Goal: Task Accomplishment & Management: Manage account settings

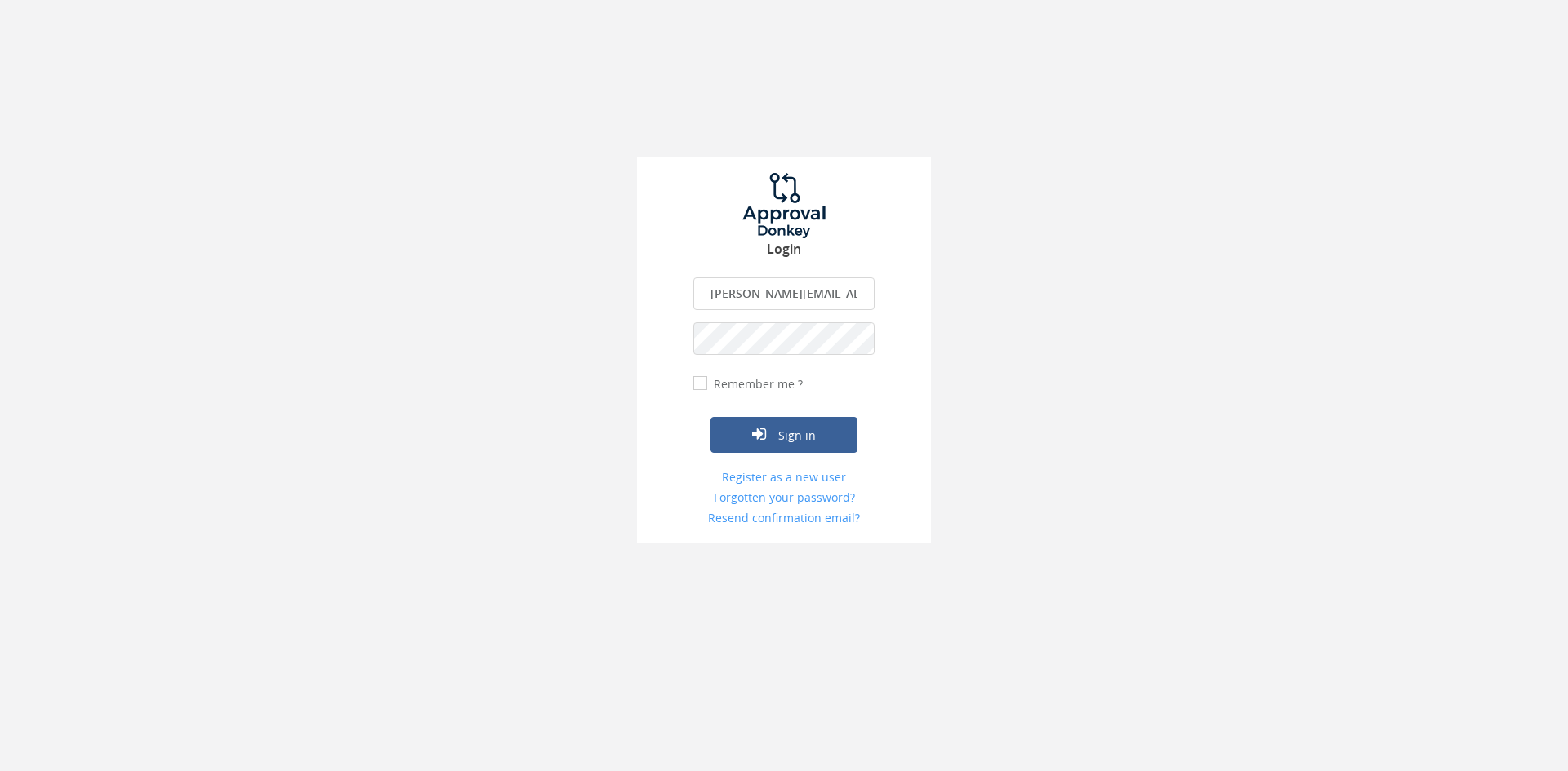
click at [811, 298] on input "danell.grobler@gmail.com" at bounding box center [784, 293] width 182 height 33
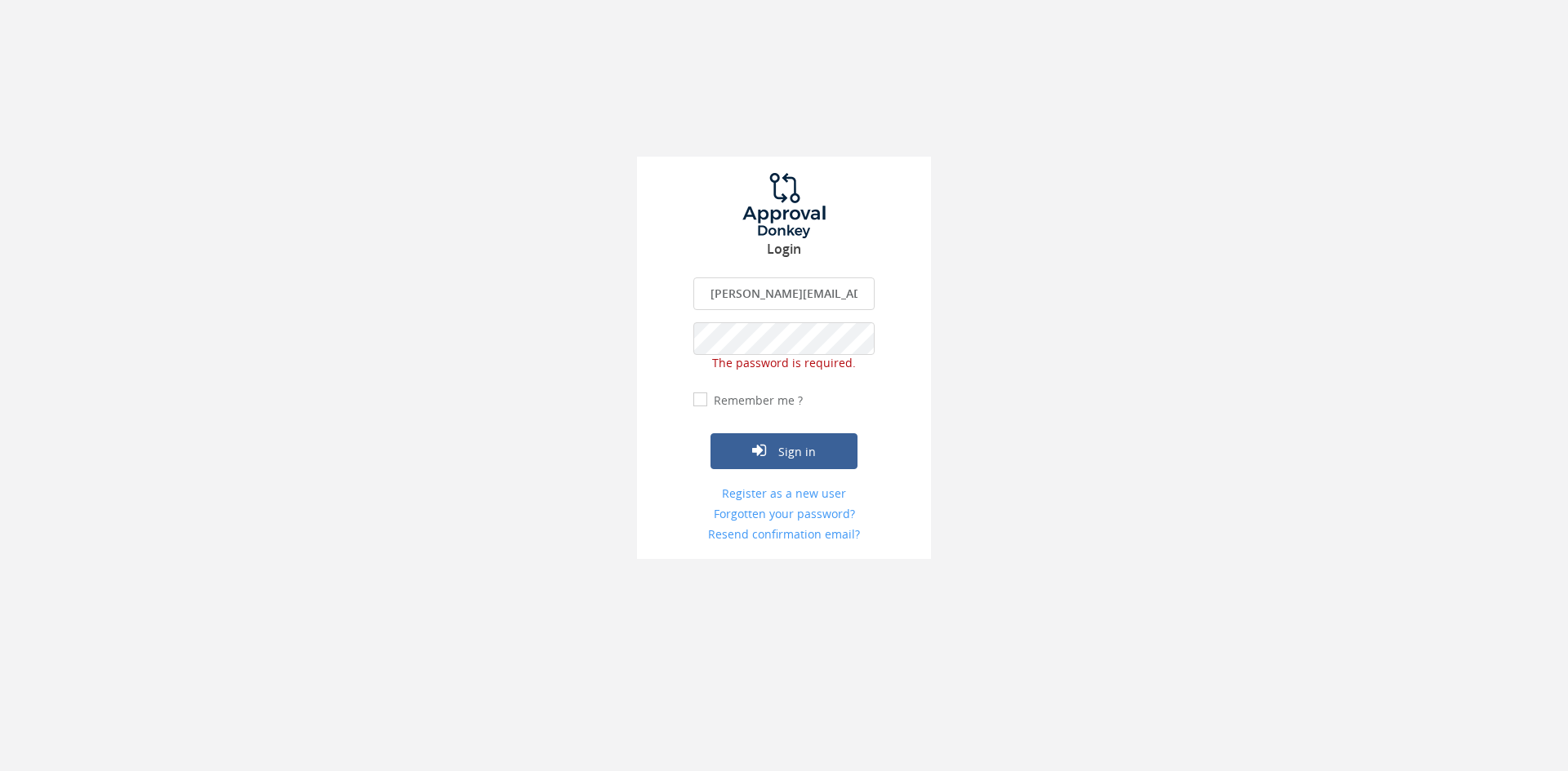
click at [811, 298] on input "danell.grobler@gmail.com" at bounding box center [784, 293] width 182 height 33
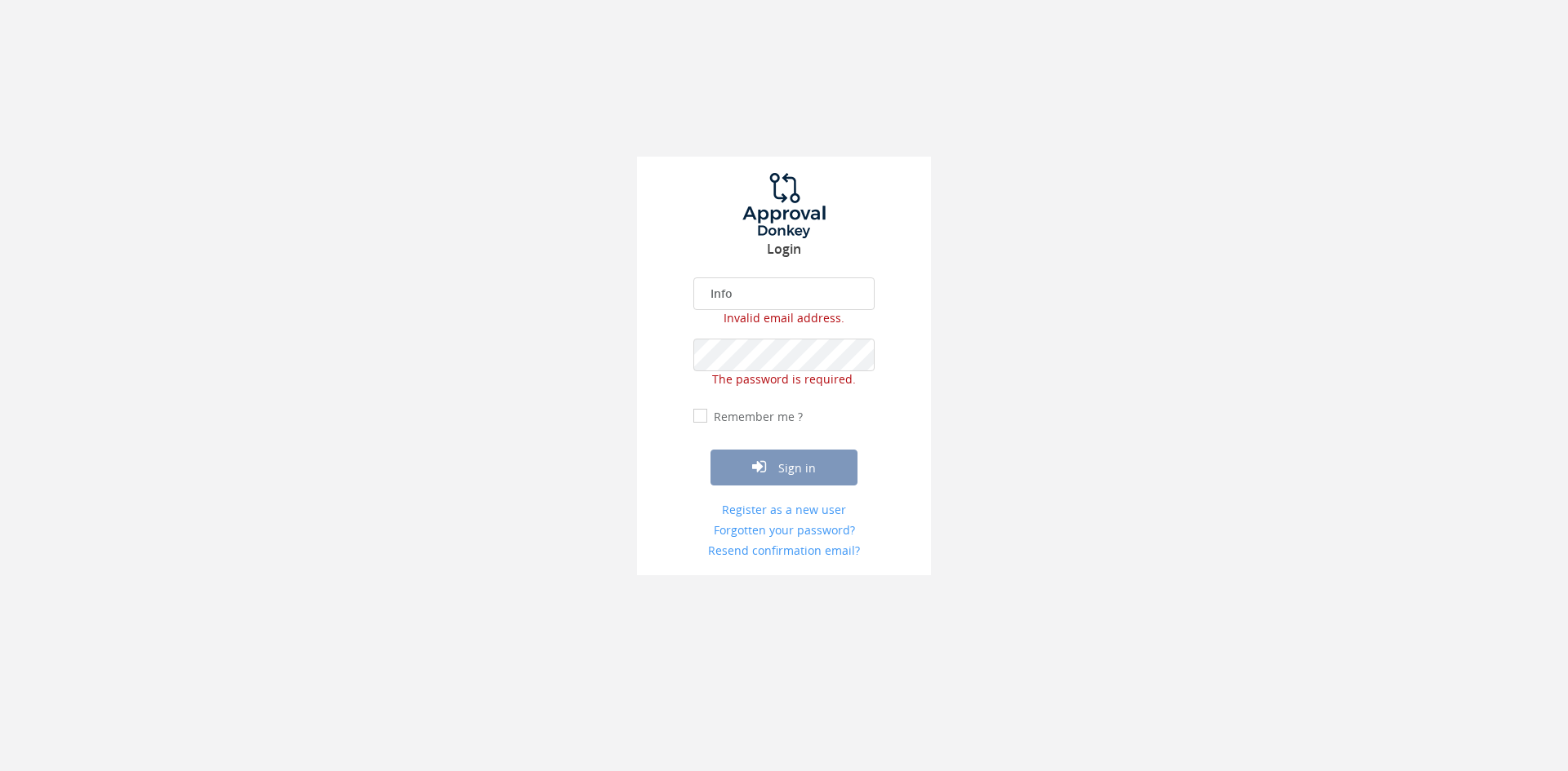
type input "[EMAIL_ADDRESS][DOMAIN_NAME]"
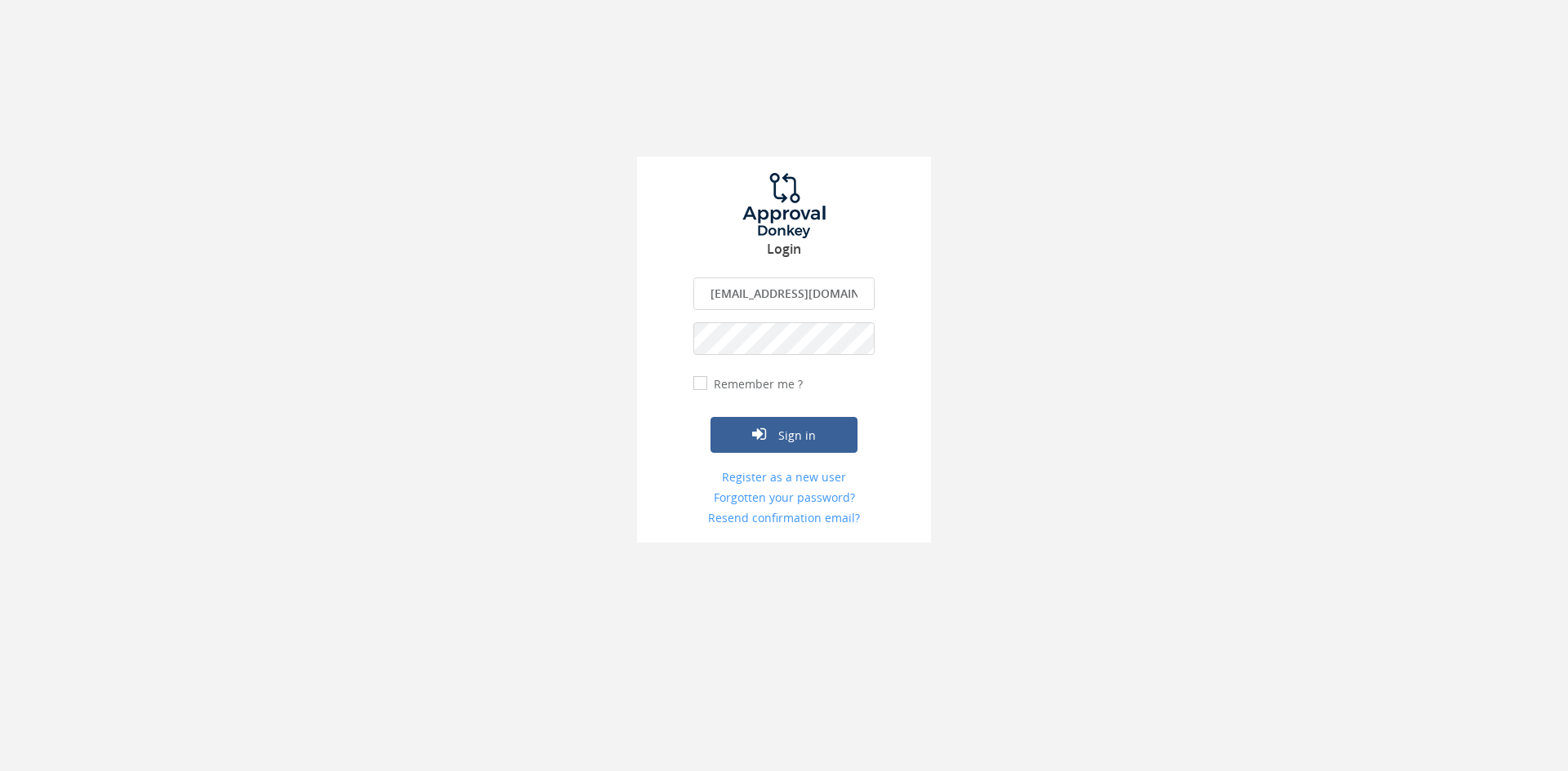
click at [711, 417] on button "Sign in" at bounding box center [784, 435] width 147 height 36
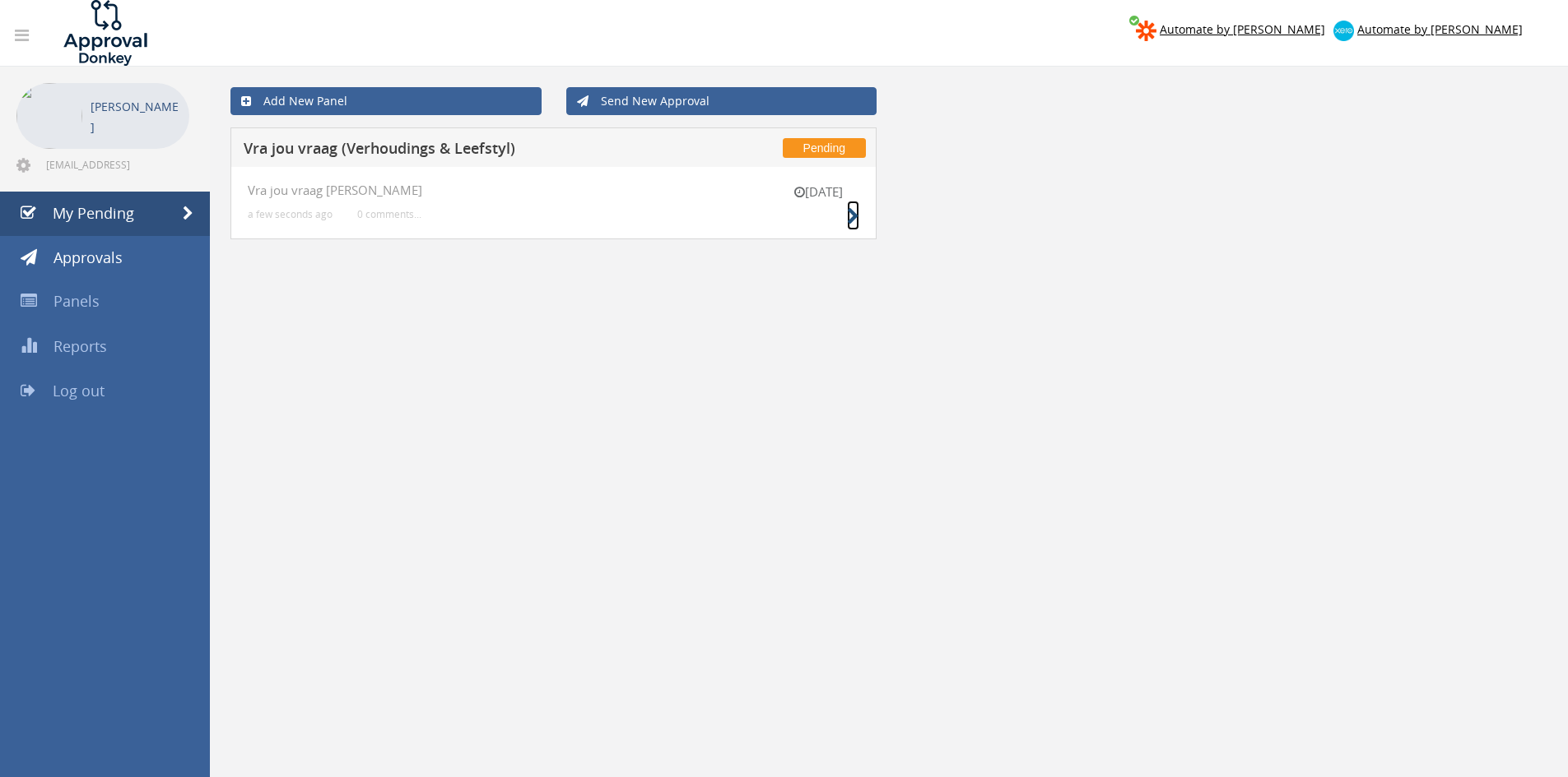
click at [852, 215] on icon at bounding box center [853, 216] width 12 height 17
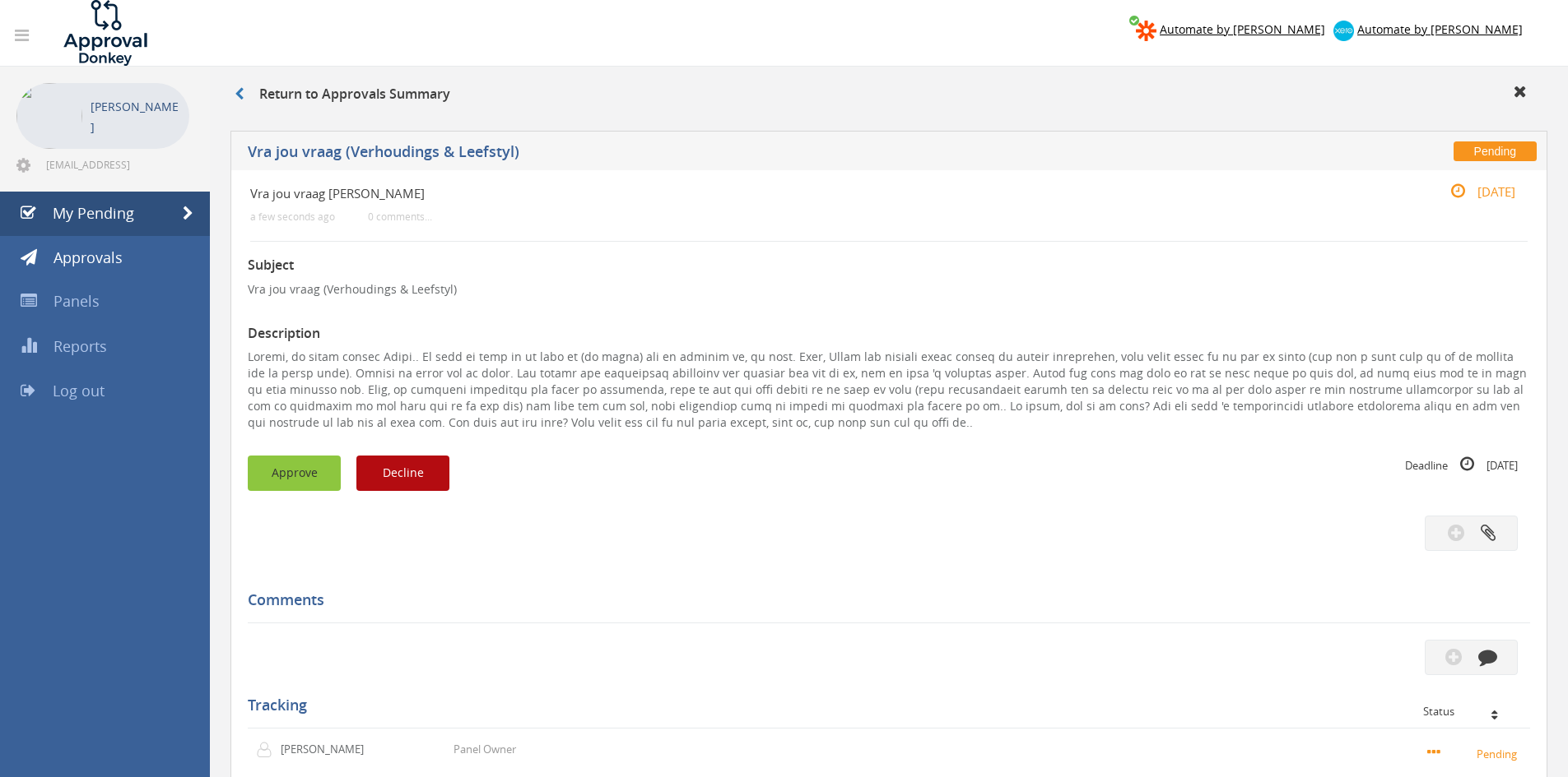
click at [289, 476] on button "Approve" at bounding box center [295, 473] width 93 height 35
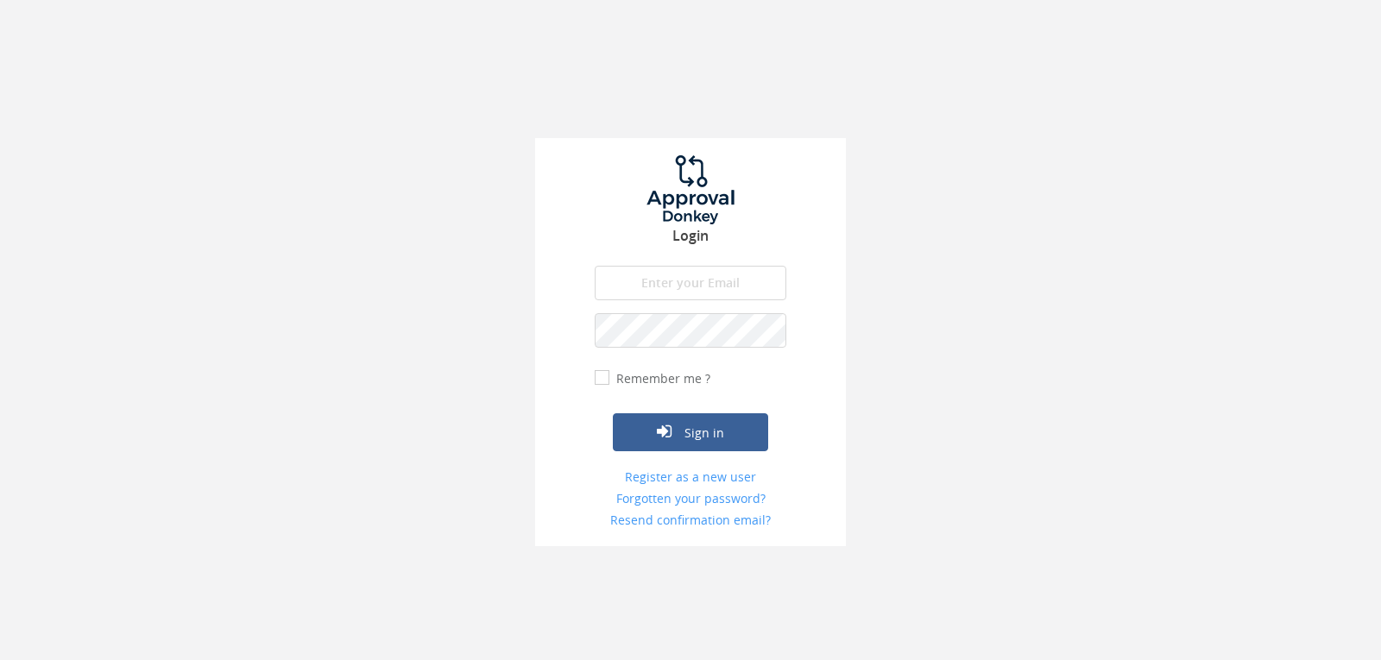
click at [667, 274] on input "email" at bounding box center [691, 283] width 192 height 35
type input "[EMAIL_ADDRESS][DOMAIN_NAME]"
click at [613, 413] on button "Sign in" at bounding box center [690, 432] width 155 height 38
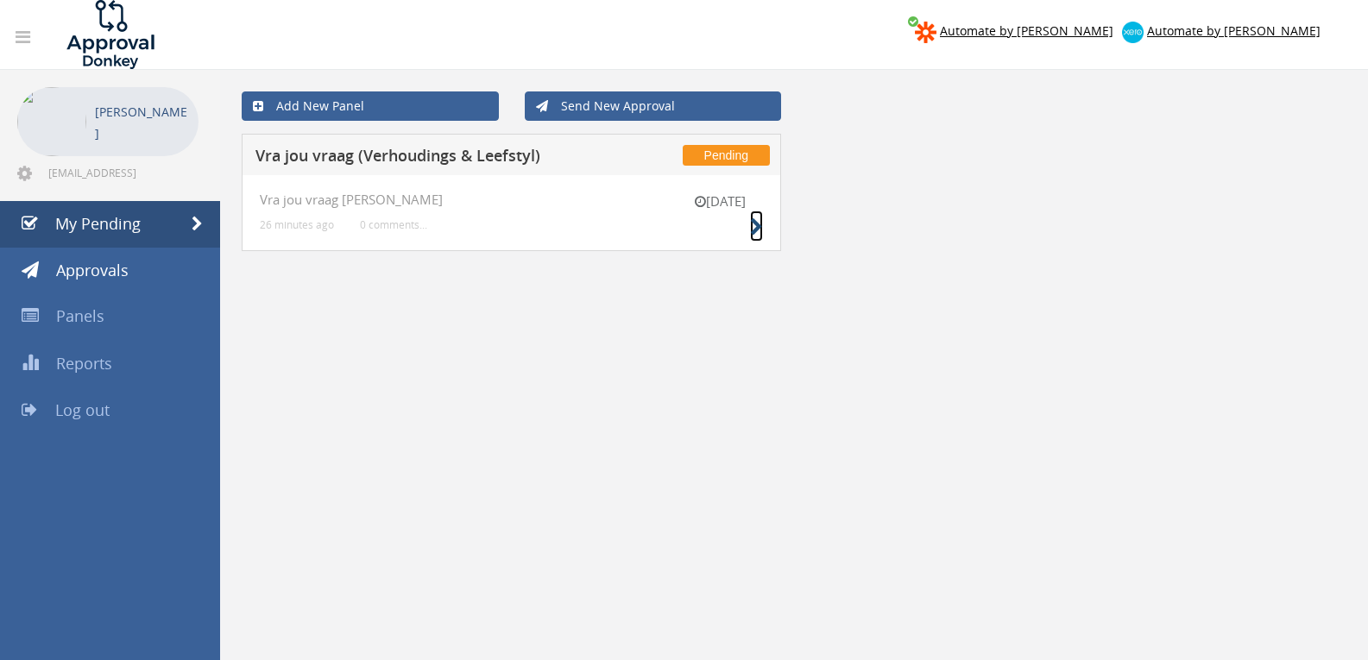
click at [758, 222] on icon at bounding box center [756, 227] width 13 height 18
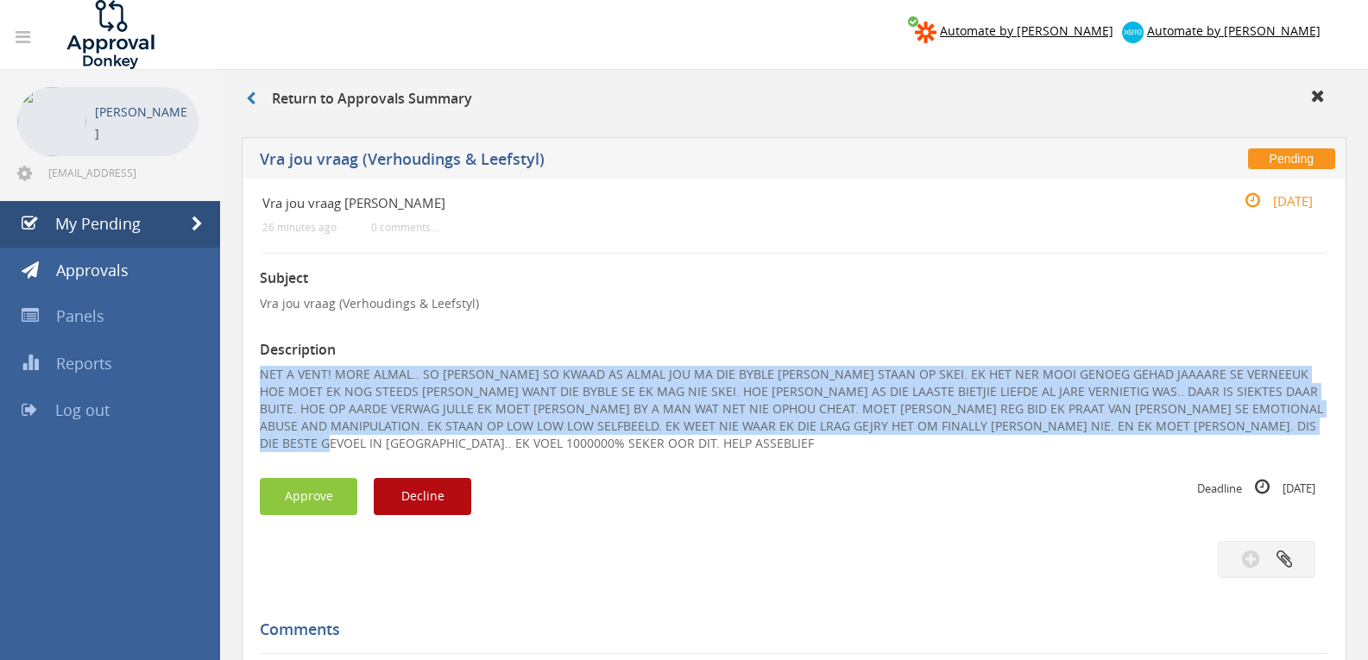
drag, startPoint x: 1205, startPoint y: 428, endPoint x: 302, endPoint y: 381, distance: 903.8
click at [261, 374] on p "NET A VENT! MORE ALMAL.. SO EK RAAK SO KWAAD AS ALMAL JOU MA DIE BYBLE VERWYS E…" at bounding box center [794, 409] width 1068 height 86
copy p "NET A VENT! MORE ALMAL.. SO EK RAAK SO KWAAD AS ALMAL JOU MA DIE BYBLE VERWYS E…"
click at [414, 481] on button "Decline" at bounding box center [423, 496] width 98 height 37
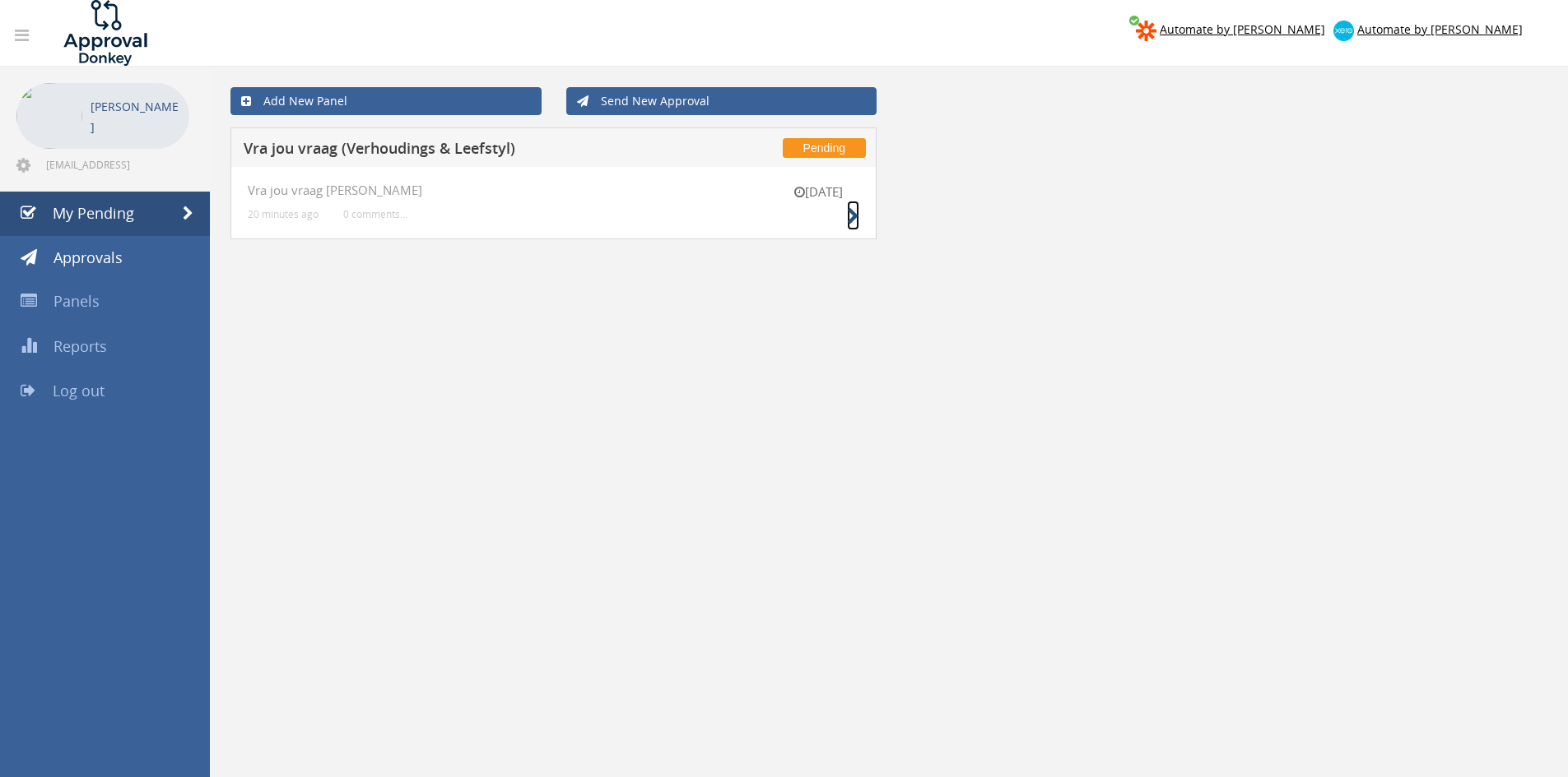
click at [855, 209] on icon at bounding box center [853, 216] width 12 height 17
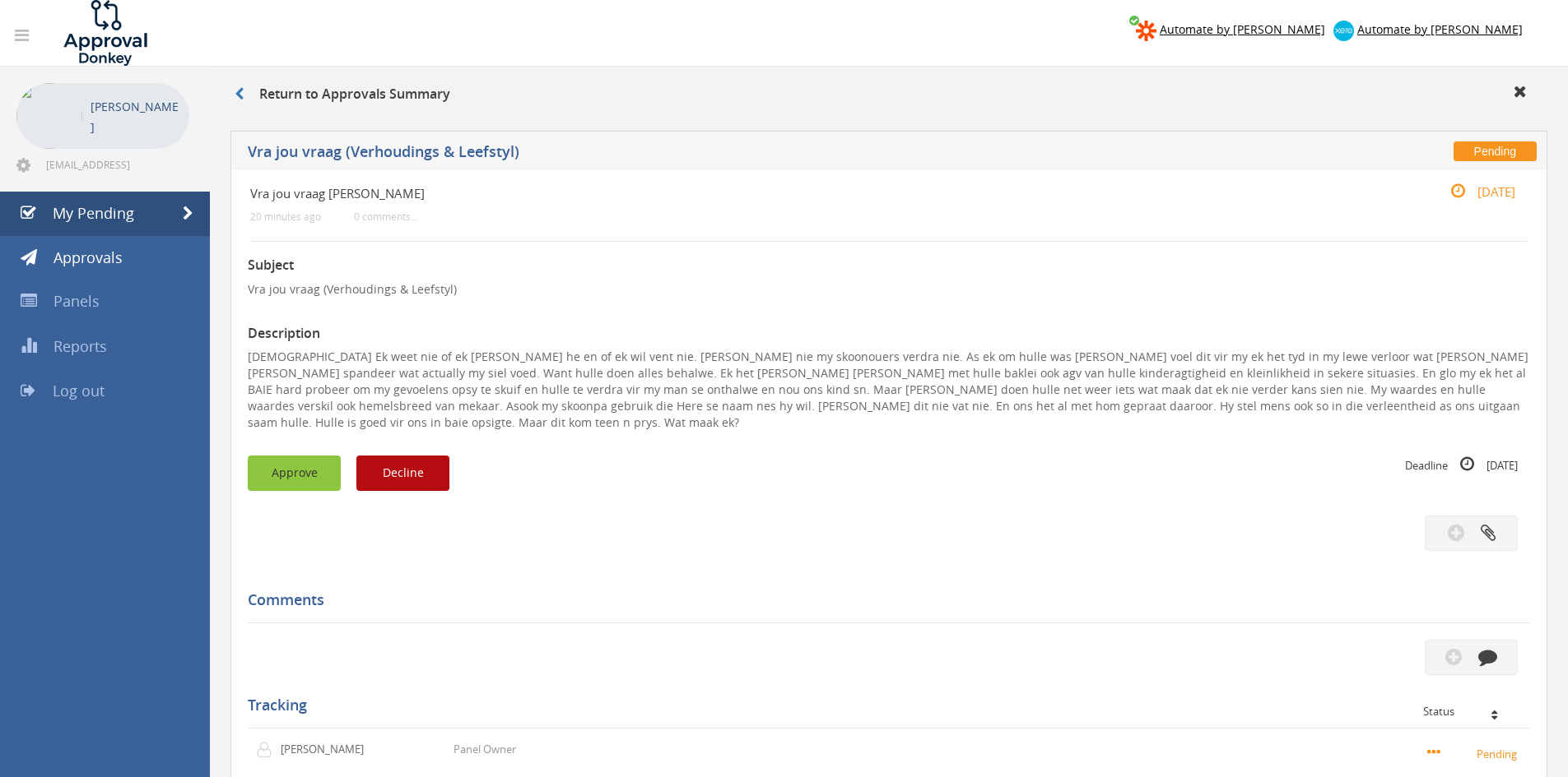
click at [279, 461] on button "Approve" at bounding box center [295, 473] width 93 height 35
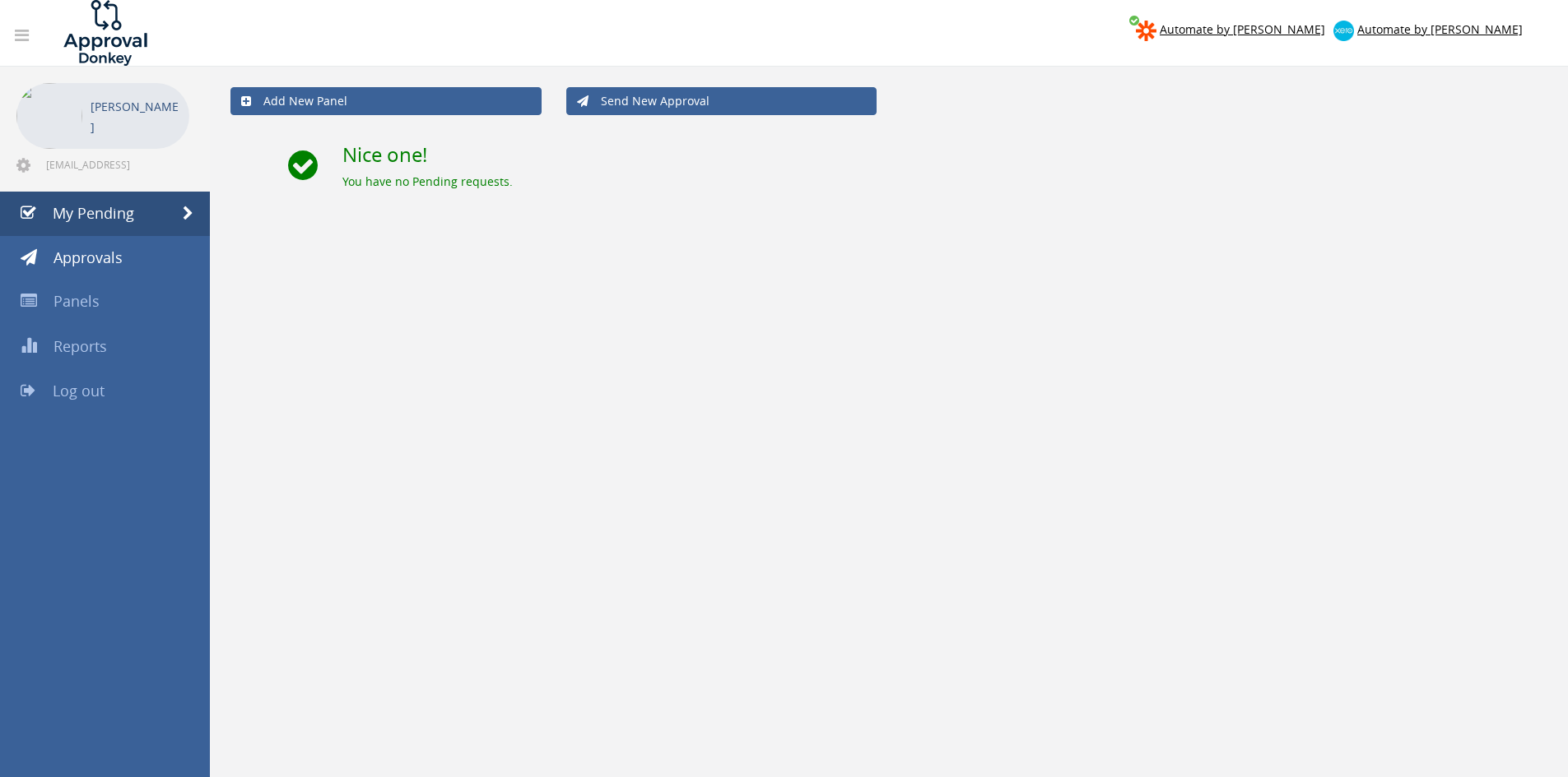
click at [152, 673] on div "Automate by Zapier Automate by Xero Thabiso Latakgomo info@wedding-ideas.co.za …" at bounding box center [784, 421] width 1568 height 844
click at [63, 382] on span "Log out" at bounding box center [78, 391] width 52 height 20
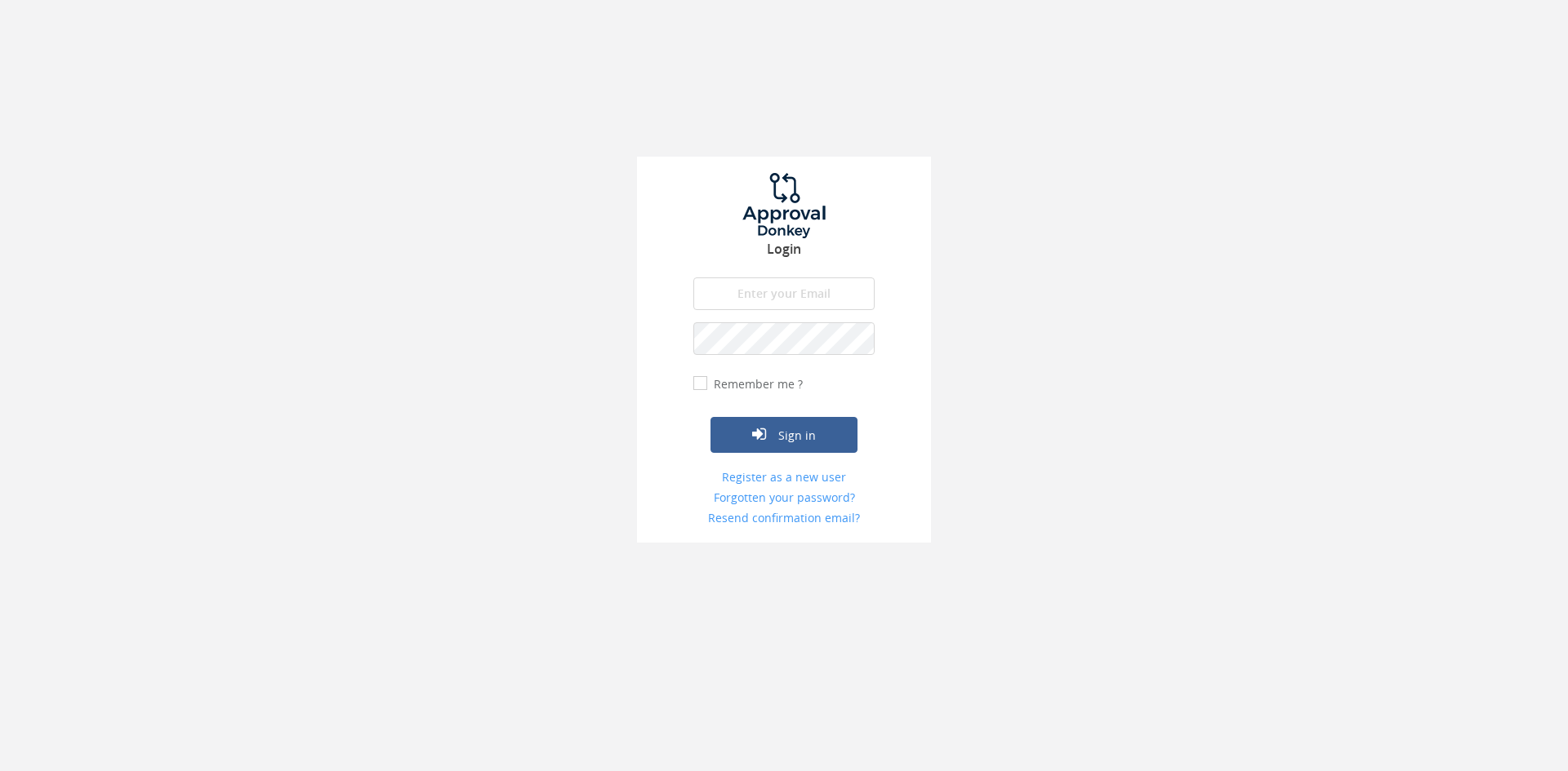
click at [764, 287] on input "email" at bounding box center [784, 293] width 182 height 33
type input "info@trouidees.co.za"
click at [711, 417] on button "Sign in" at bounding box center [784, 435] width 147 height 36
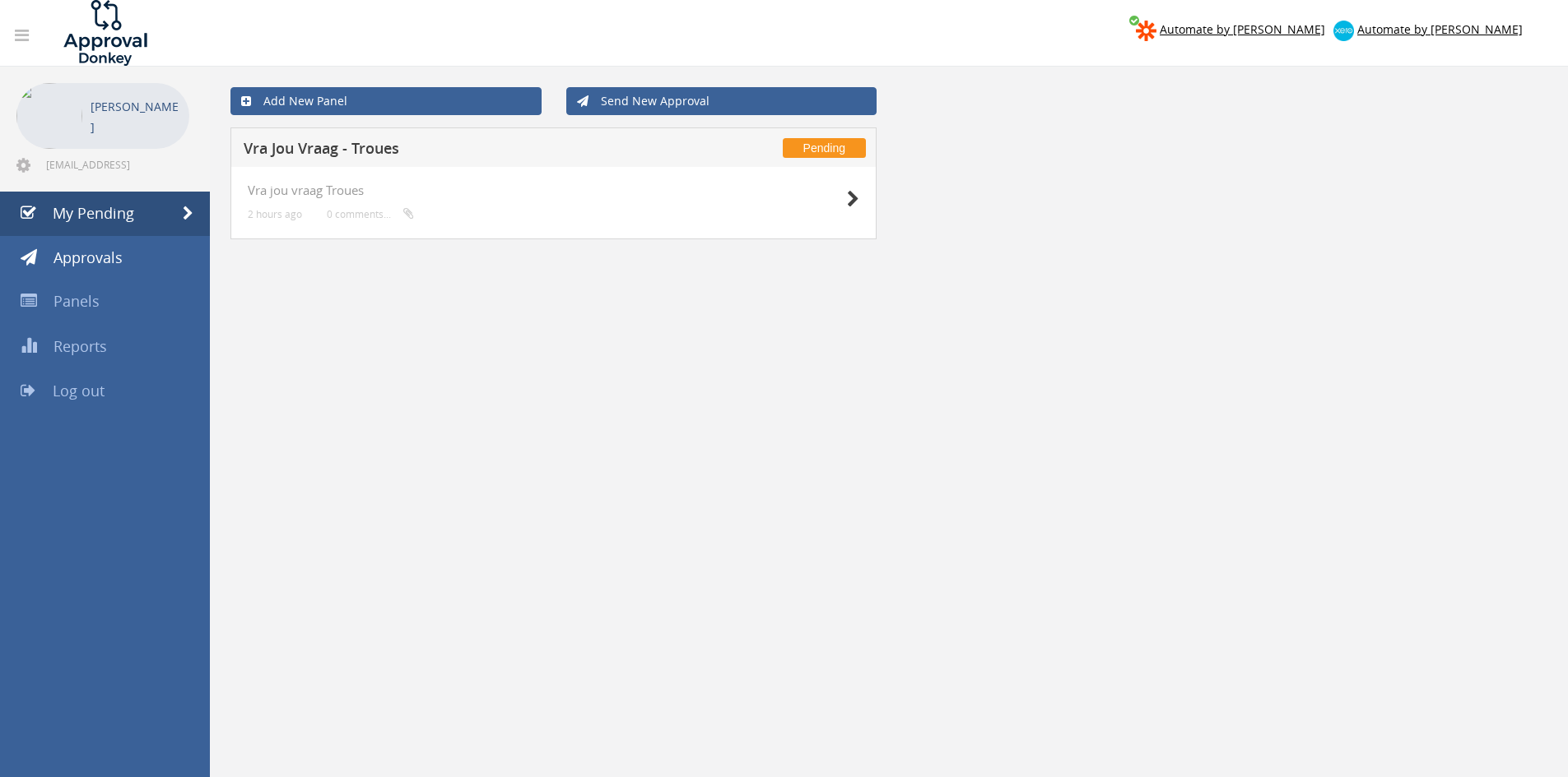
click at [867, 189] on div "Vra jou vraag Troues 2 hours ago 0 comments..." at bounding box center [553, 203] width 646 height 72
click at [856, 196] on icon at bounding box center [853, 199] width 12 height 17
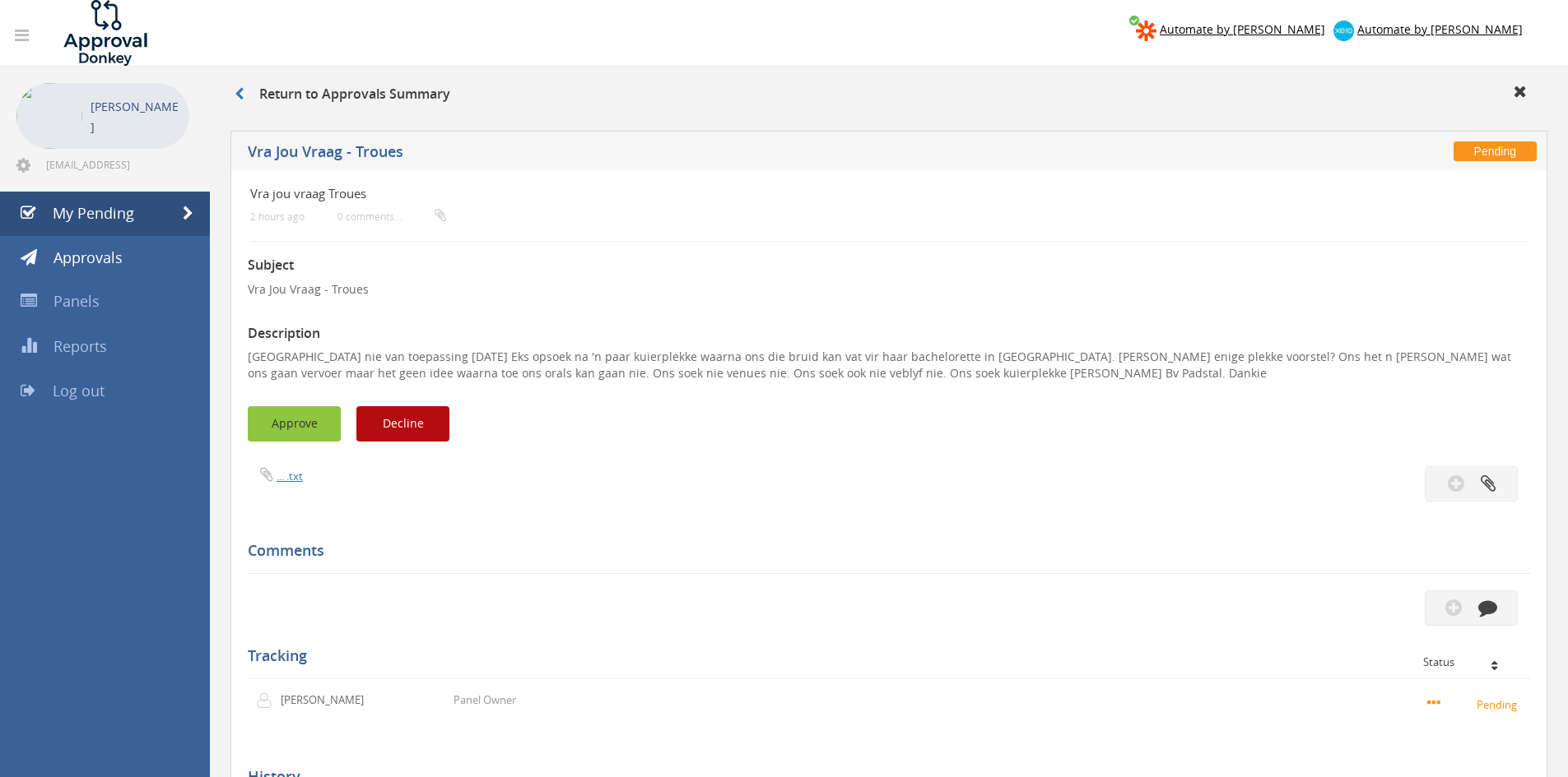
click at [273, 430] on button "Approve" at bounding box center [295, 423] width 93 height 35
